Goal: Download file/media

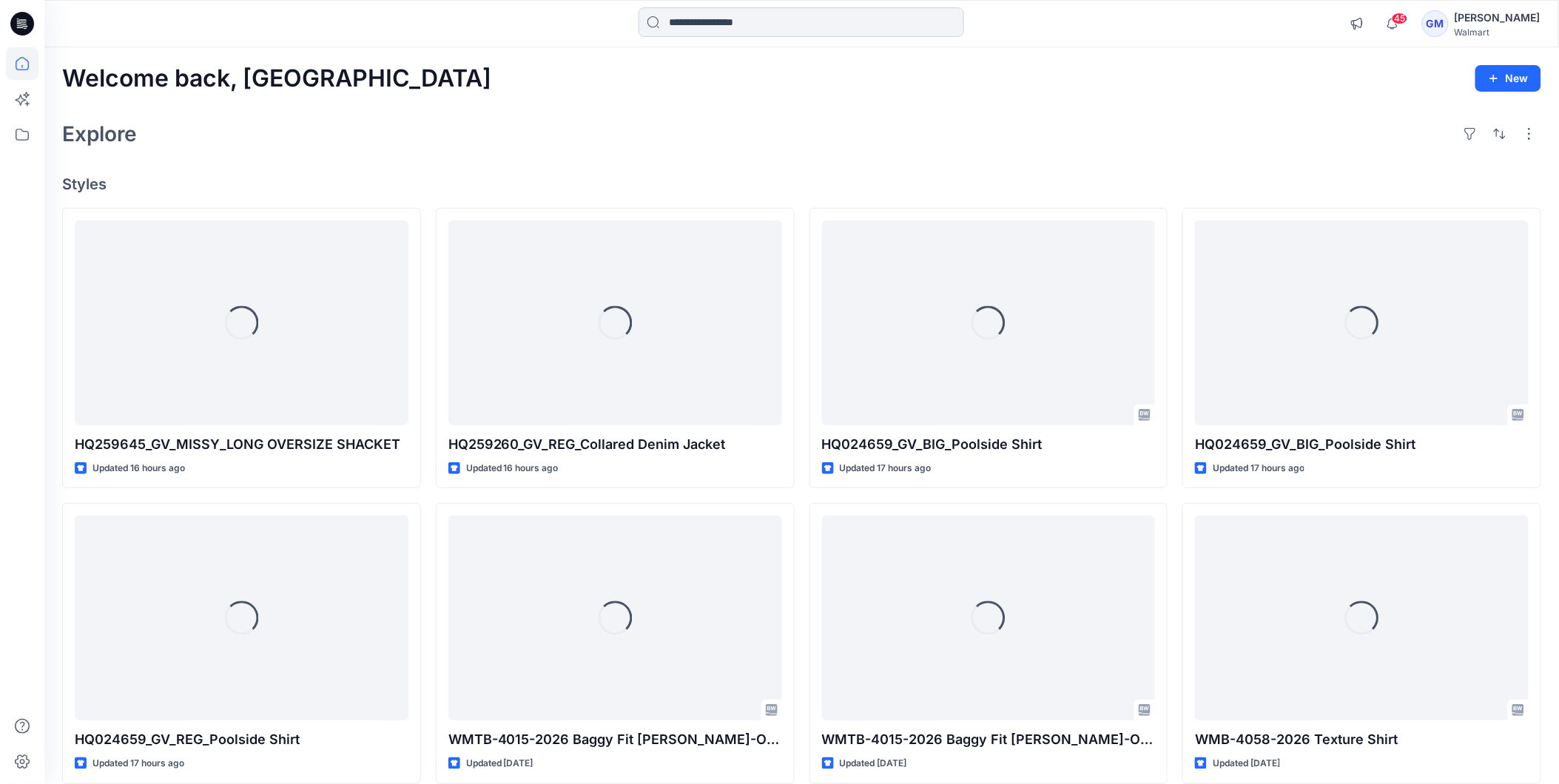
click at [722, 25] on input at bounding box center [802, 21] width 325 height 29
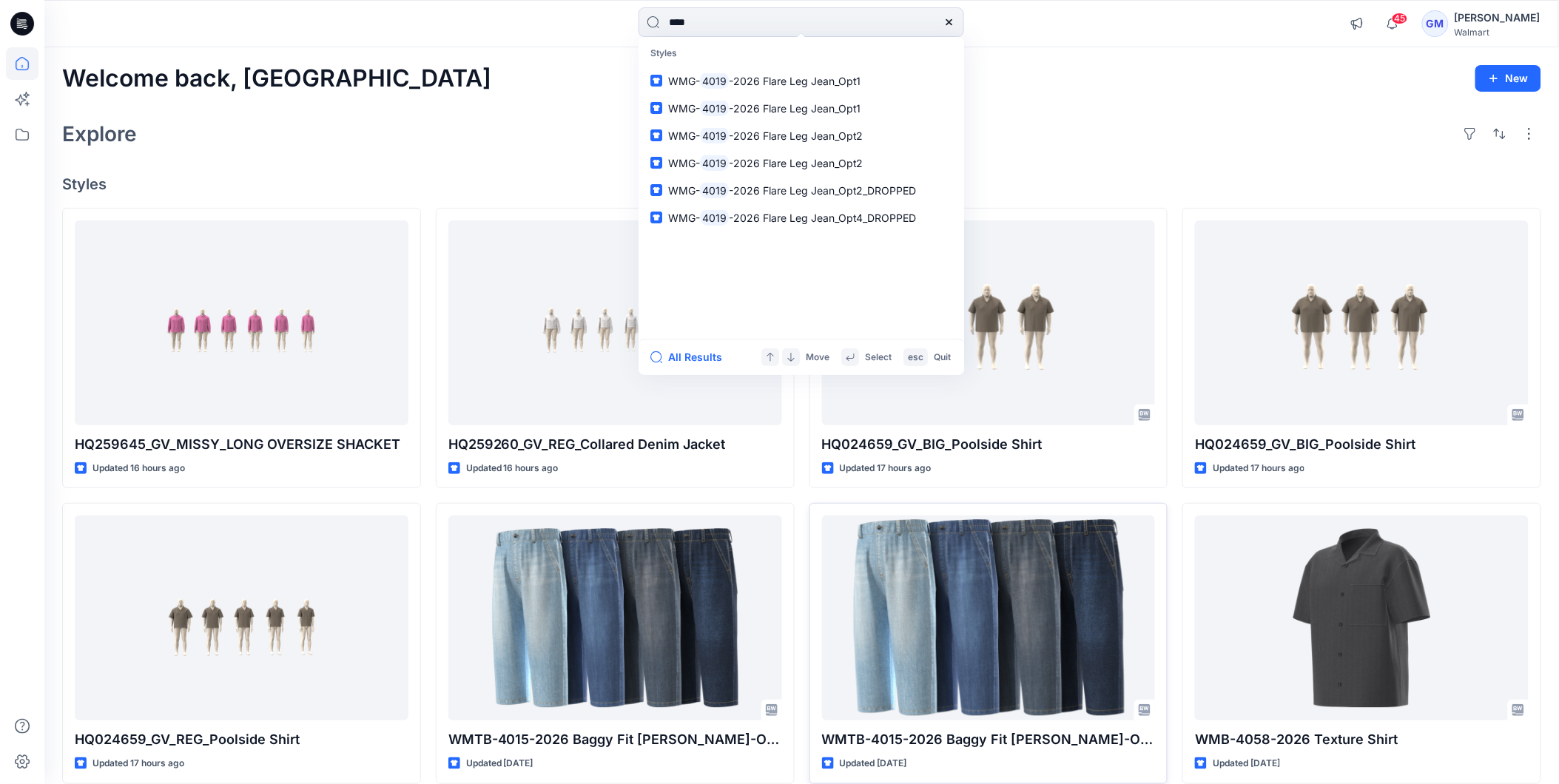
type input "****"
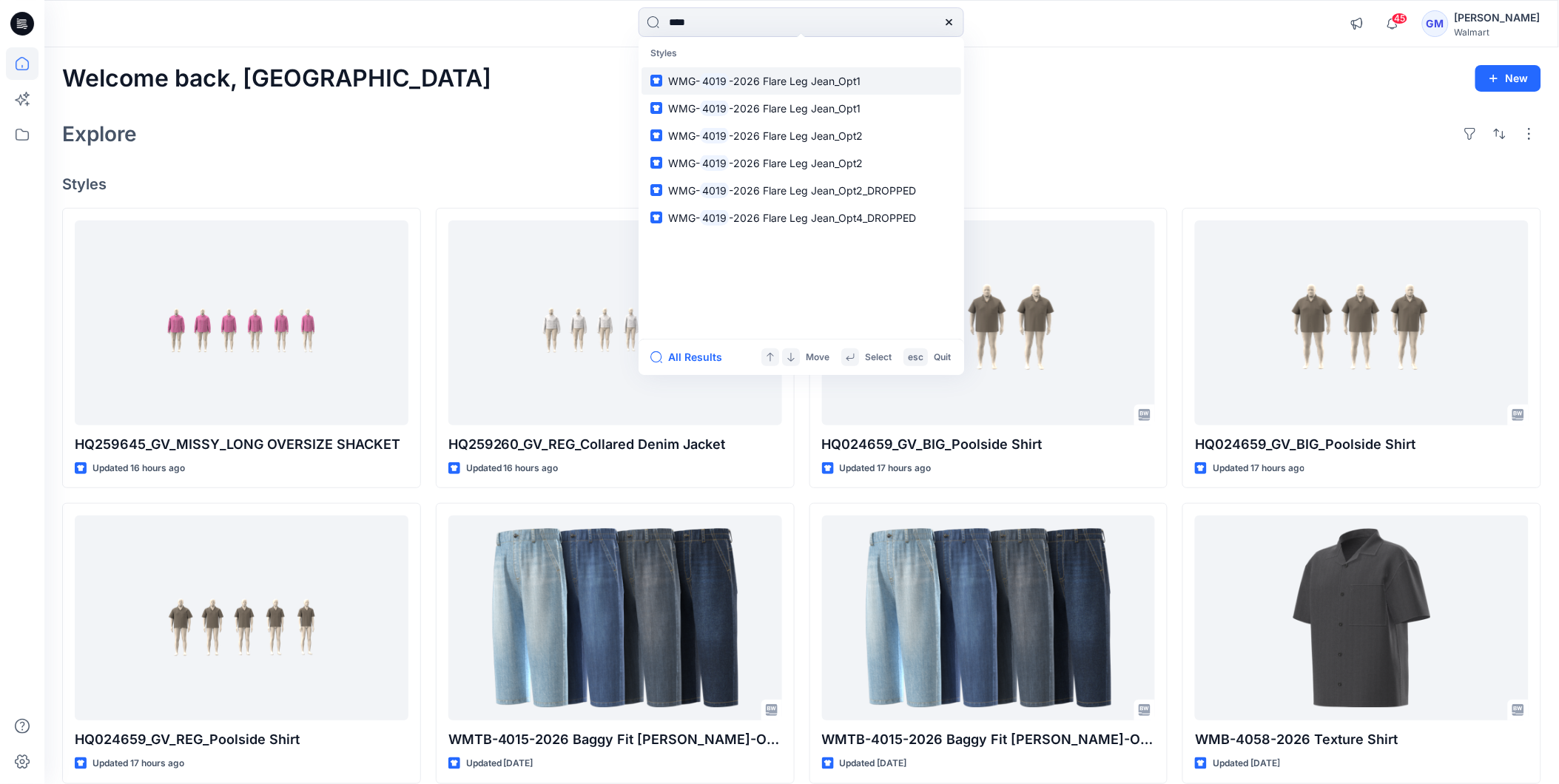
click at [750, 79] on span "-2026 Flare Leg Jean_Opt1" at bounding box center [795, 81] width 133 height 13
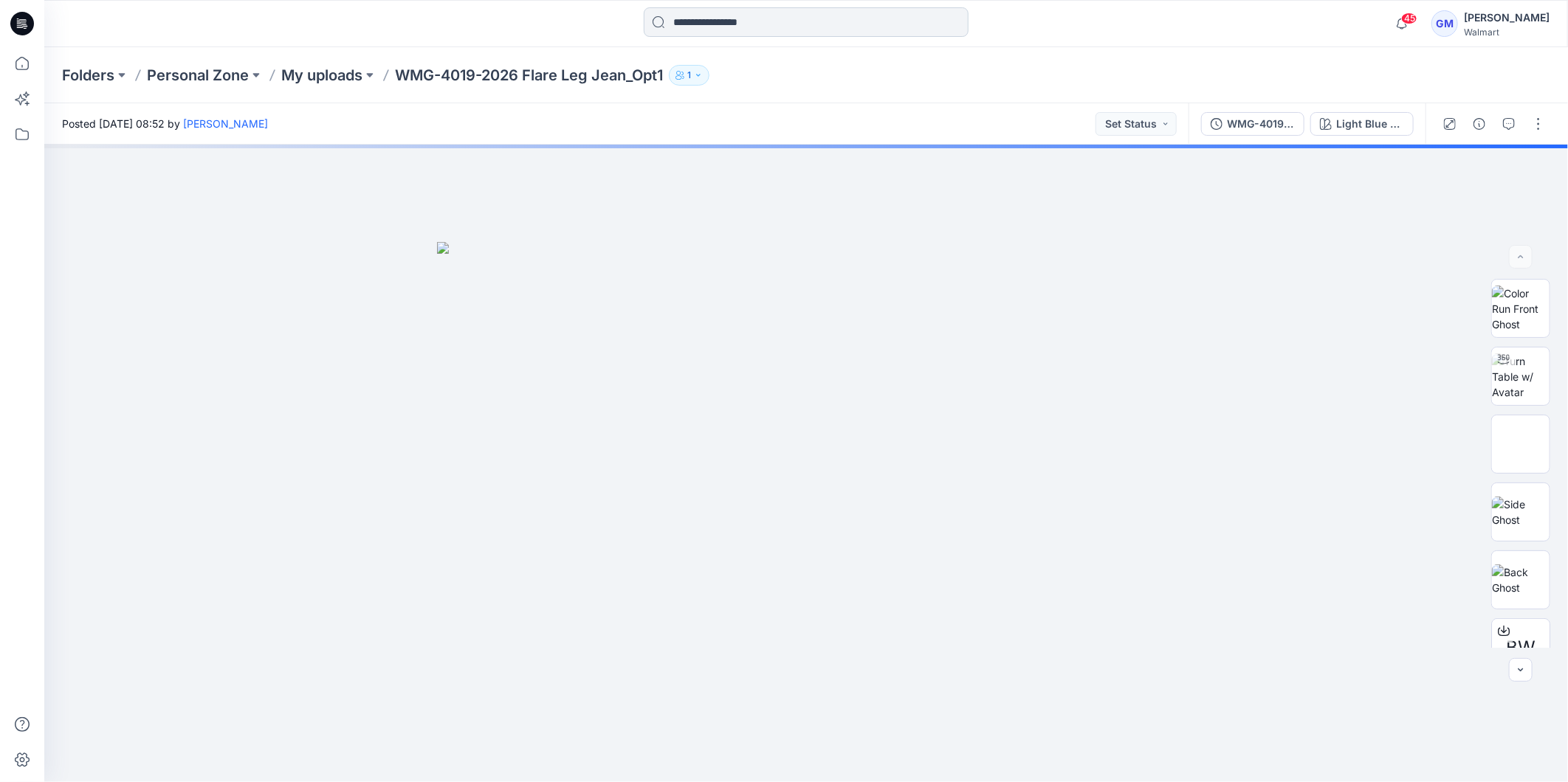
click at [699, 24] on input at bounding box center [806, 21] width 325 height 29
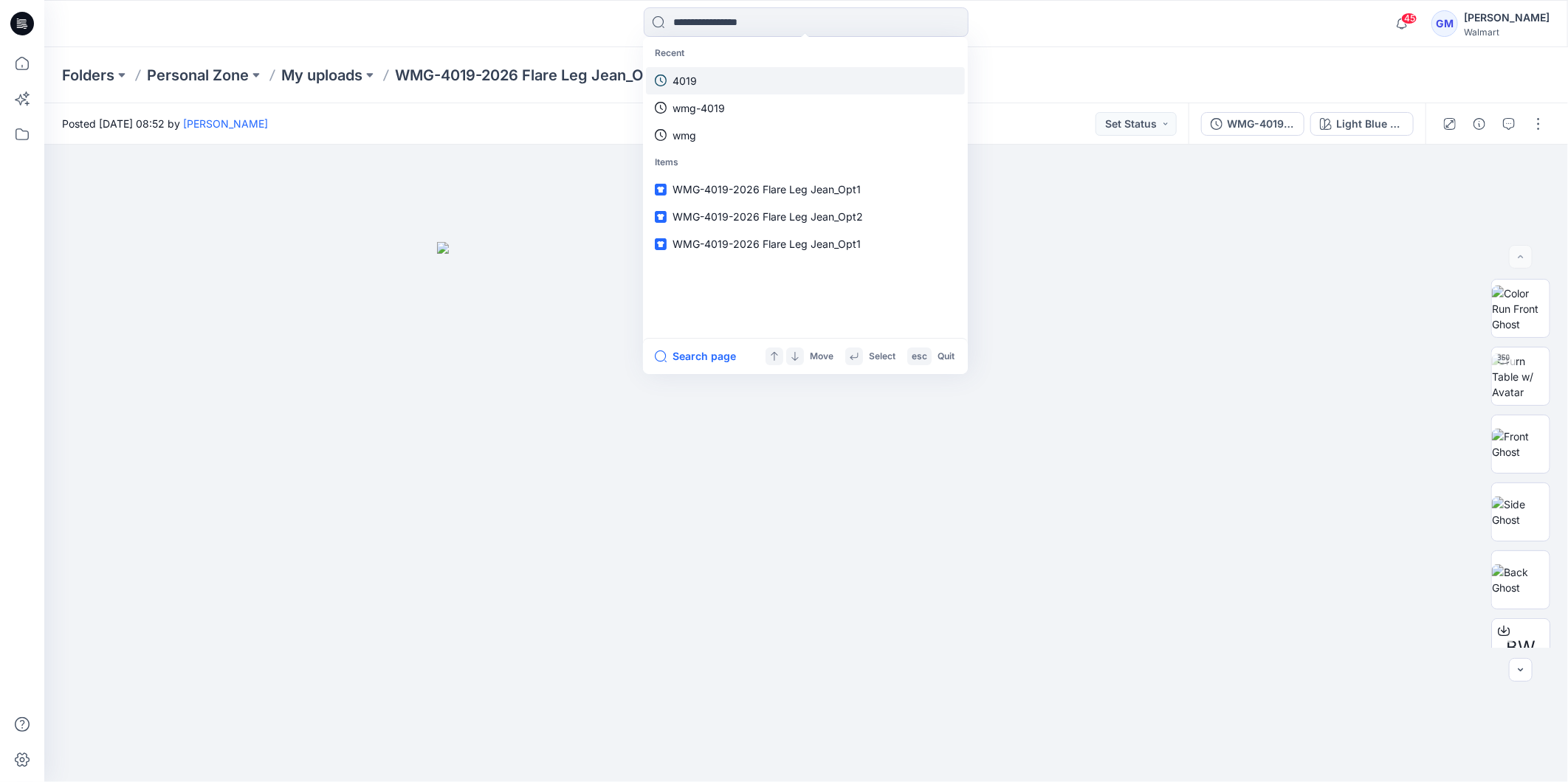
click at [692, 78] on p "4019" at bounding box center [684, 81] width 25 height 16
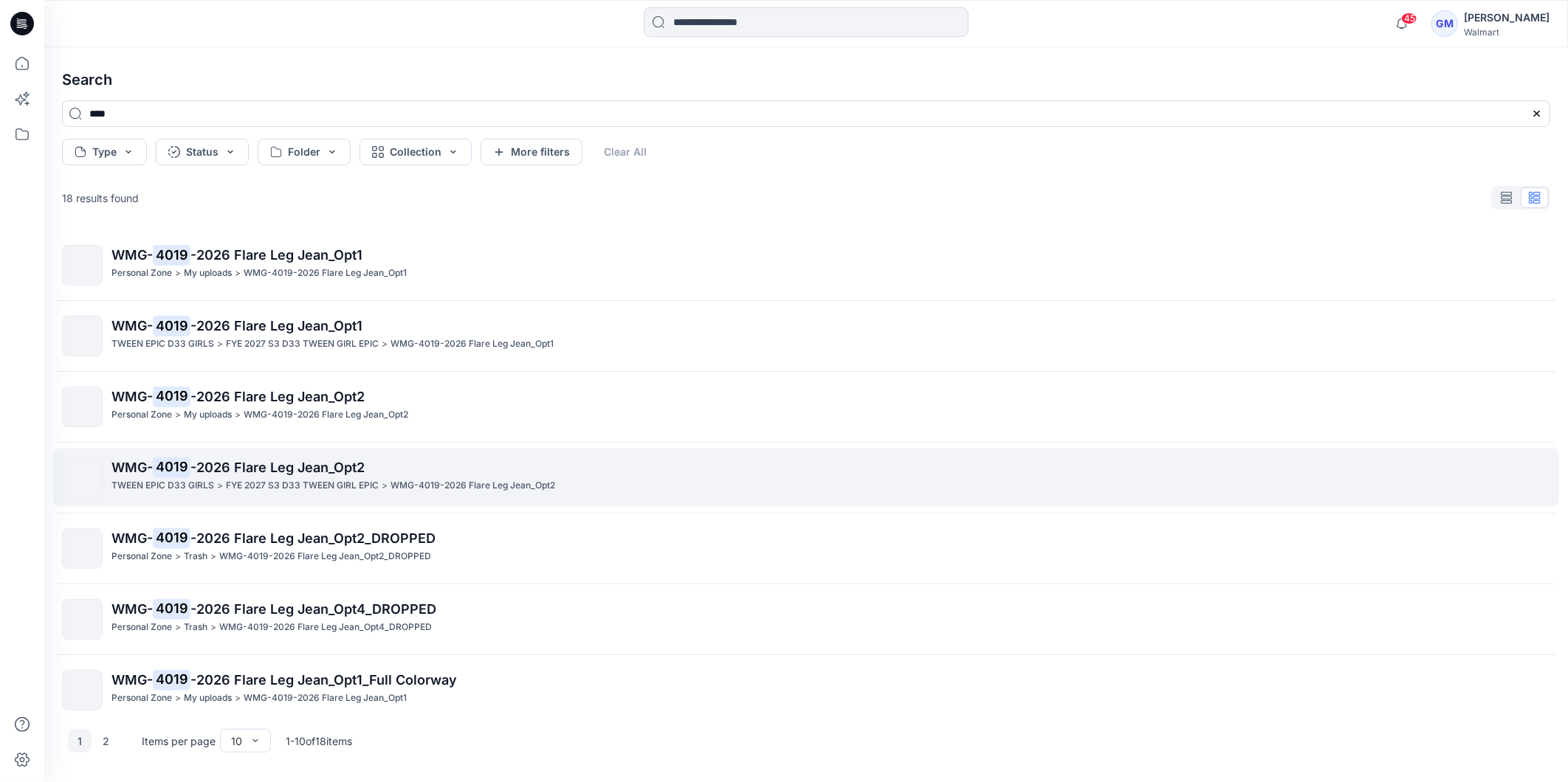
click at [180, 469] on mark "4019" at bounding box center [172, 467] width 38 height 21
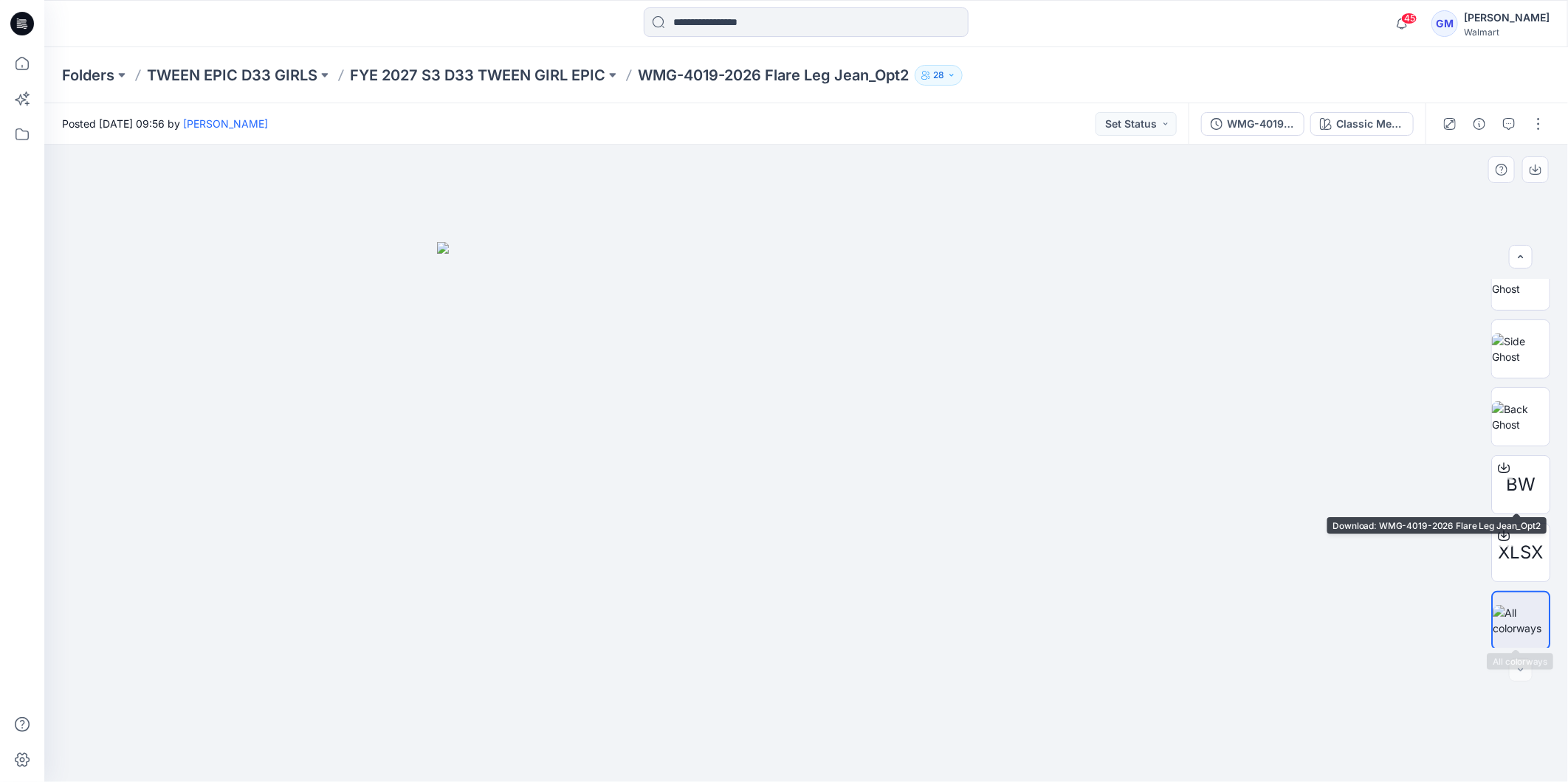
scroll to position [165, 0]
click at [1498, 461] on icon at bounding box center [1504, 465] width 12 height 12
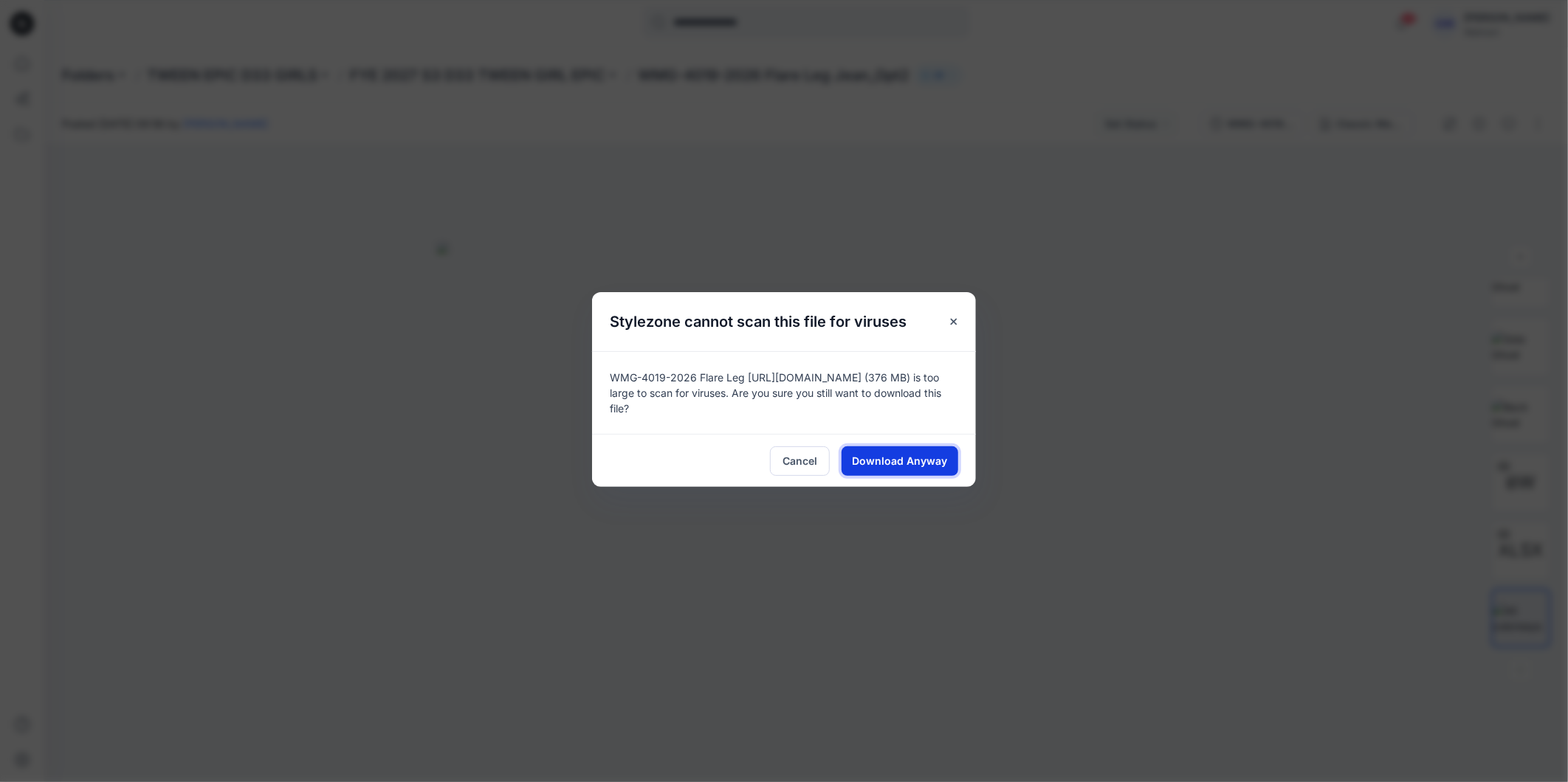
click at [923, 457] on span "Download Anyway" at bounding box center [900, 461] width 95 height 16
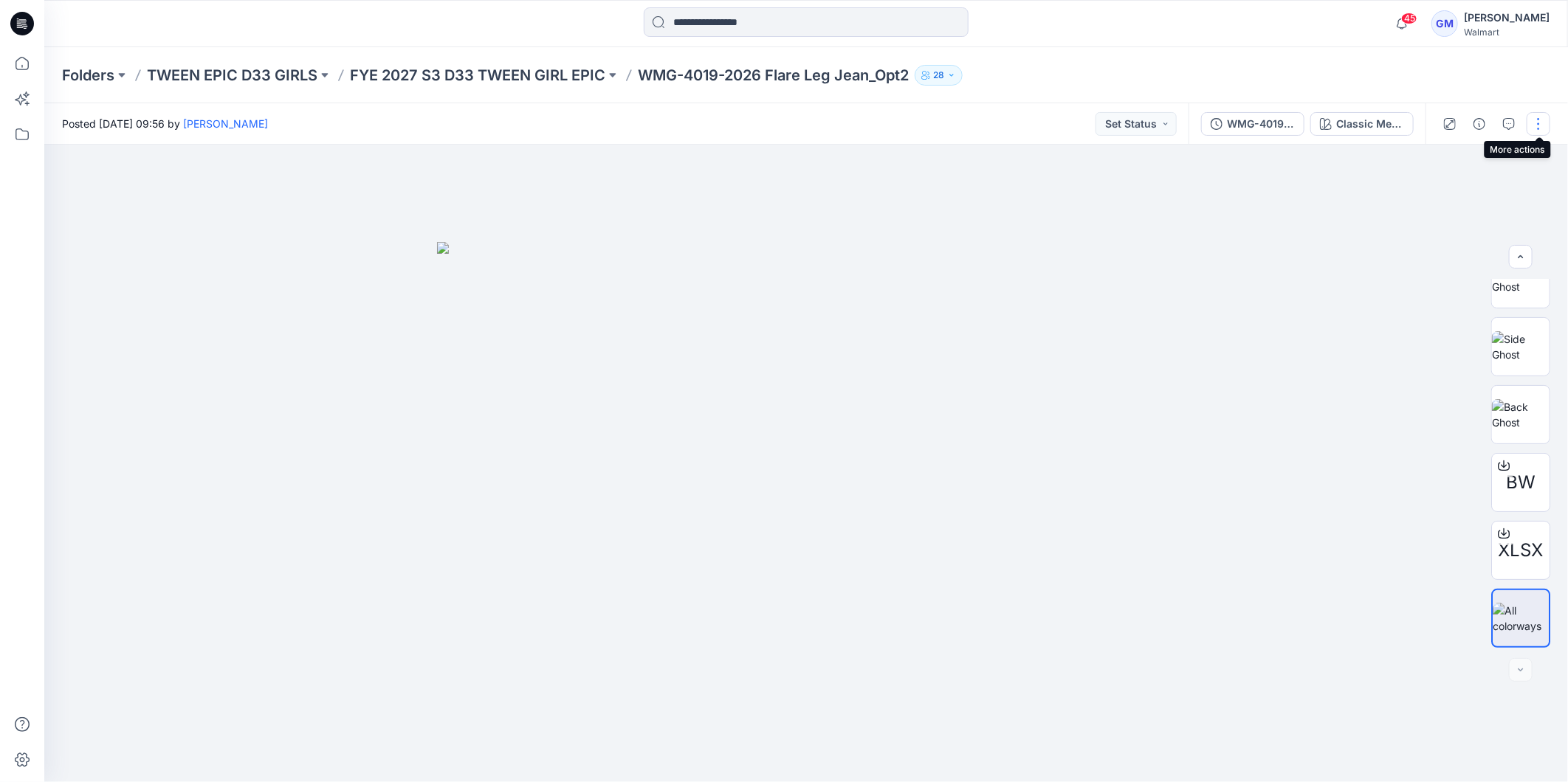
click at [1539, 127] on button "button" at bounding box center [1539, 124] width 24 height 24
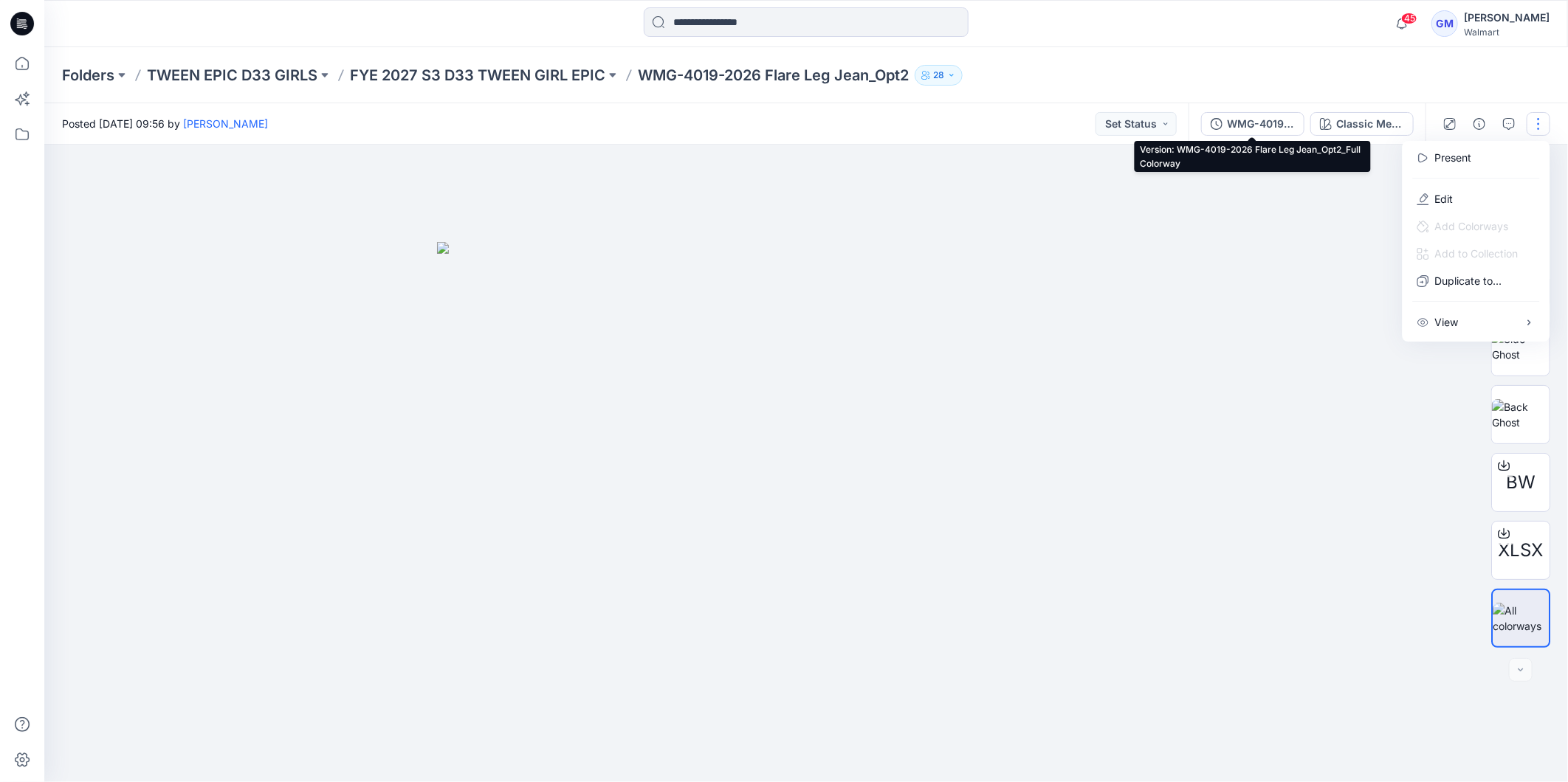
drag, startPoint x: 1241, startPoint y: 124, endPoint x: 1315, endPoint y: 141, distance: 75.9
click at [1241, 125] on div "WMG-4019-2026 Flare Leg Jean_Opt2_Full Colorway" at bounding box center [1262, 123] width 68 height 17
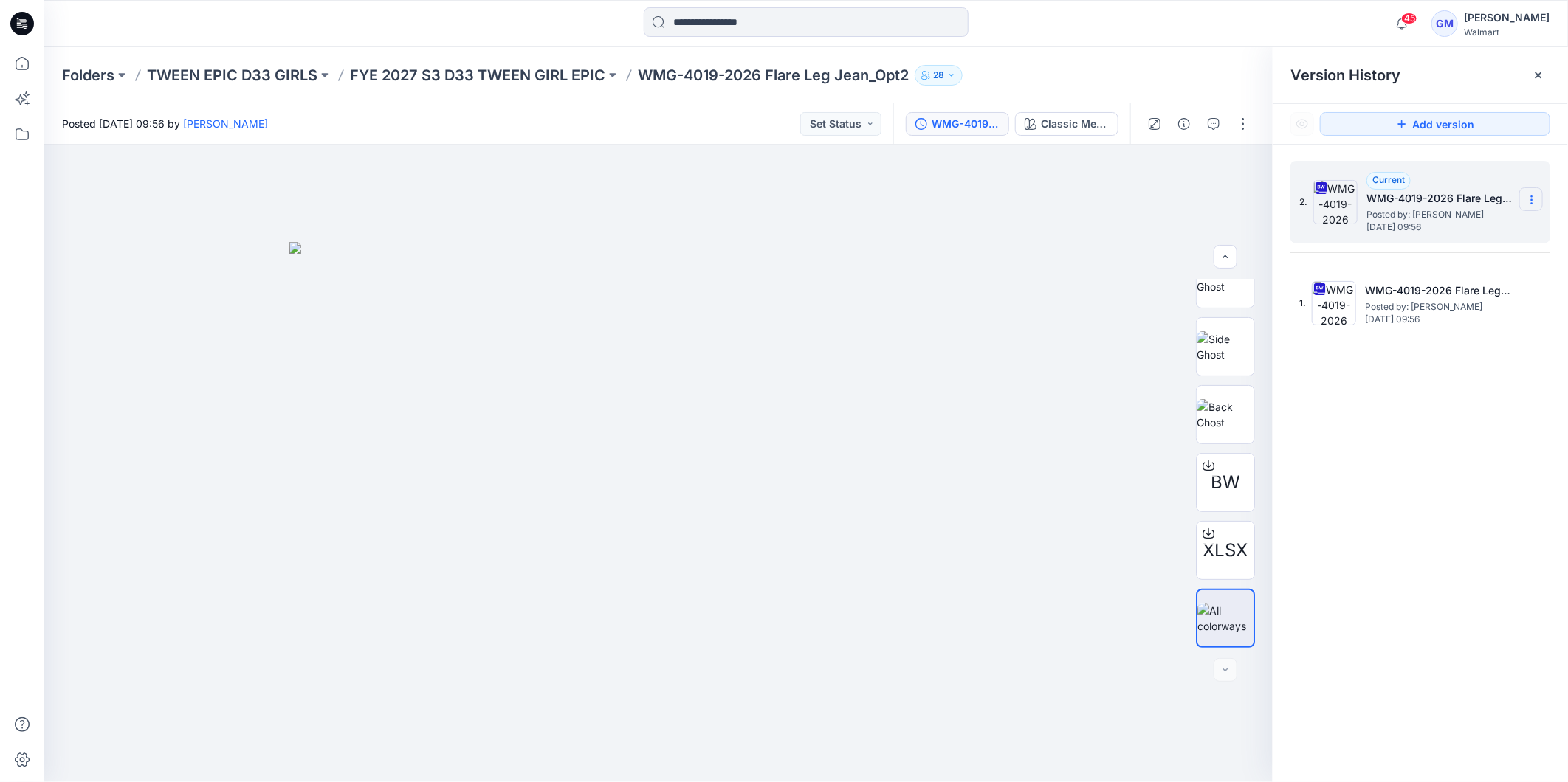
click at [1532, 201] on icon at bounding box center [1532, 200] width 1 height 1
drag, startPoint x: 1467, startPoint y: 230, endPoint x: 1519, endPoint y: 255, distance: 57.7
click at [1467, 230] on span "Download Source BW File" at bounding box center [1457, 230] width 124 height 17
drag, startPoint x: 1126, startPoint y: 340, endPoint x: 1189, endPoint y: 288, distance: 81.7
click at [1126, 338] on div at bounding box center [658, 464] width 1228 height 638
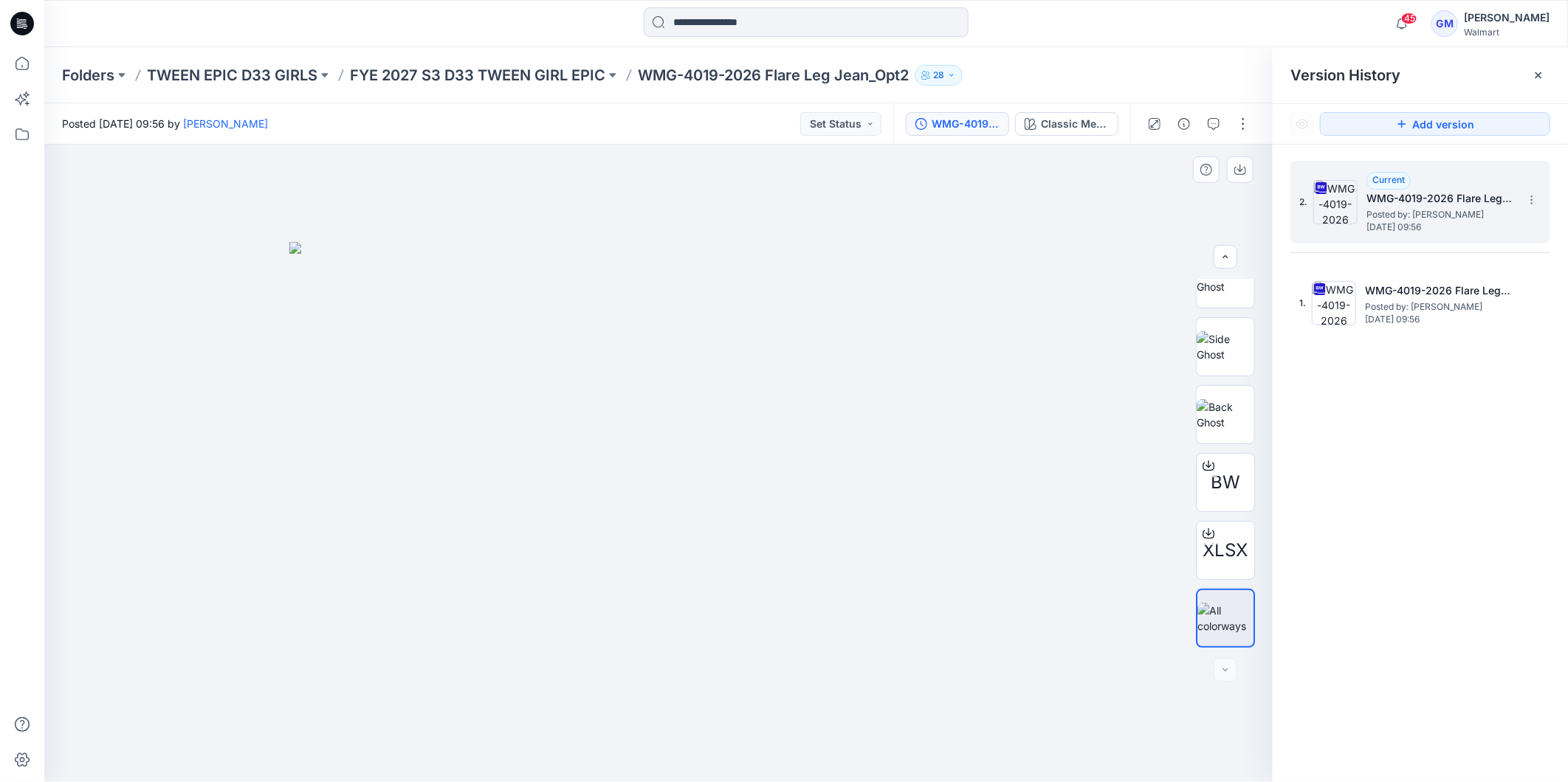
click at [503, 210] on div at bounding box center [658, 464] width 1228 height 638
